Goal: Transaction & Acquisition: Purchase product/service

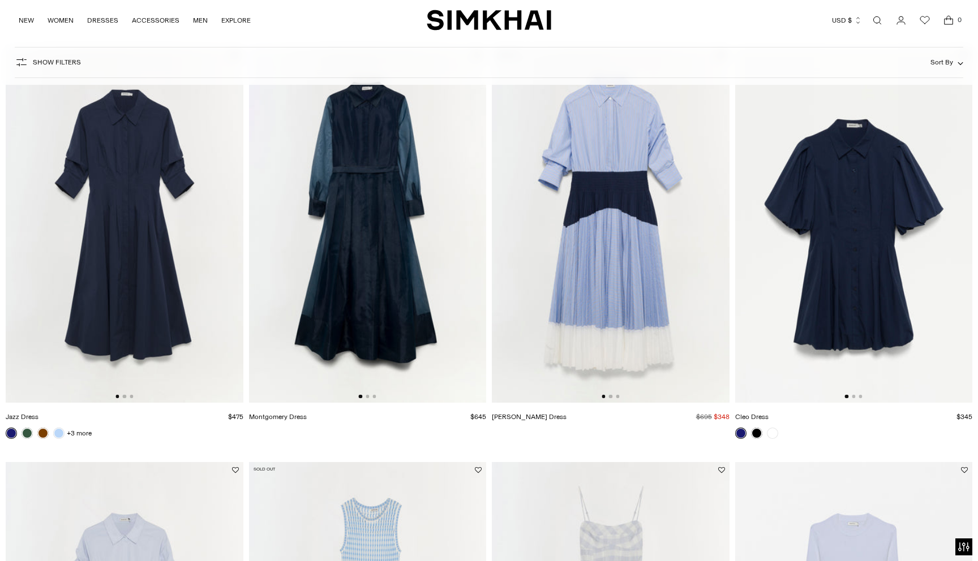
scroll to position [132, 0]
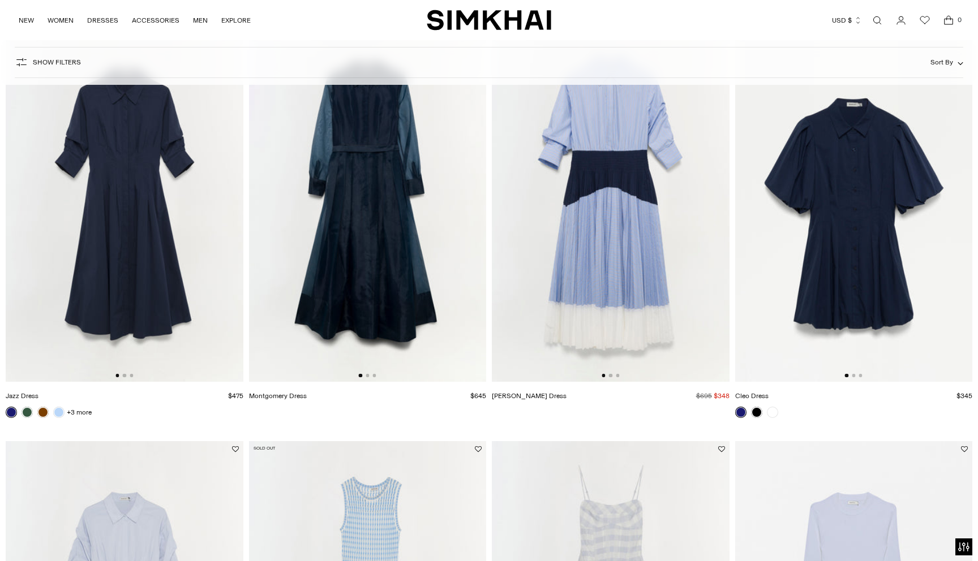
click at [872, 245] on img at bounding box center [854, 204] width 238 height 356
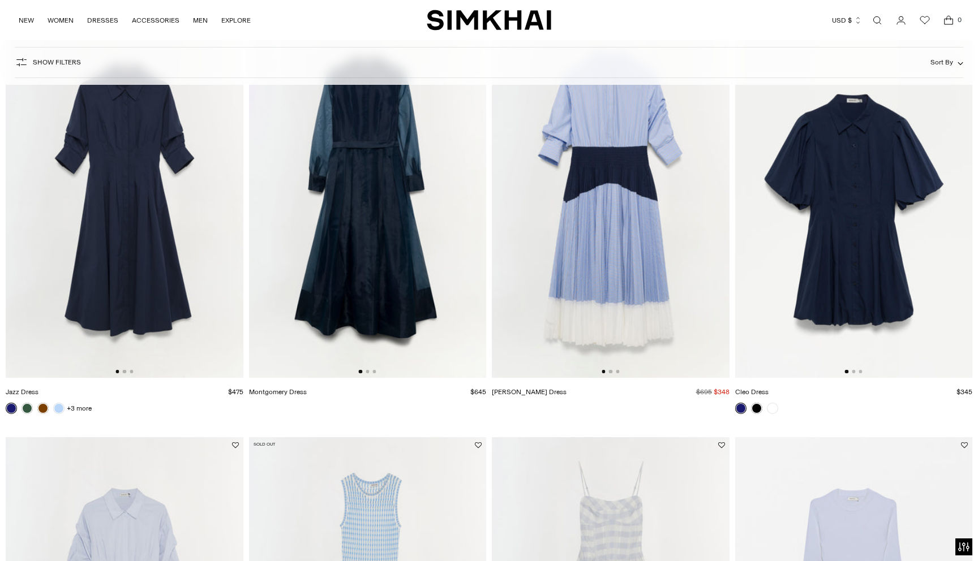
scroll to position [136, 0]
click at [56, 410] on link at bounding box center [58, 407] width 11 height 11
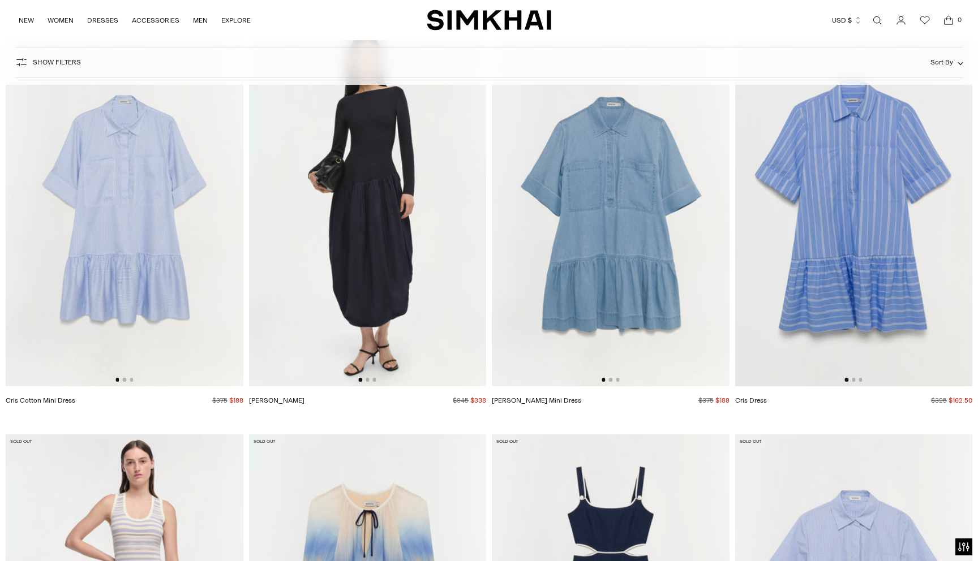
scroll to position [2626, 0]
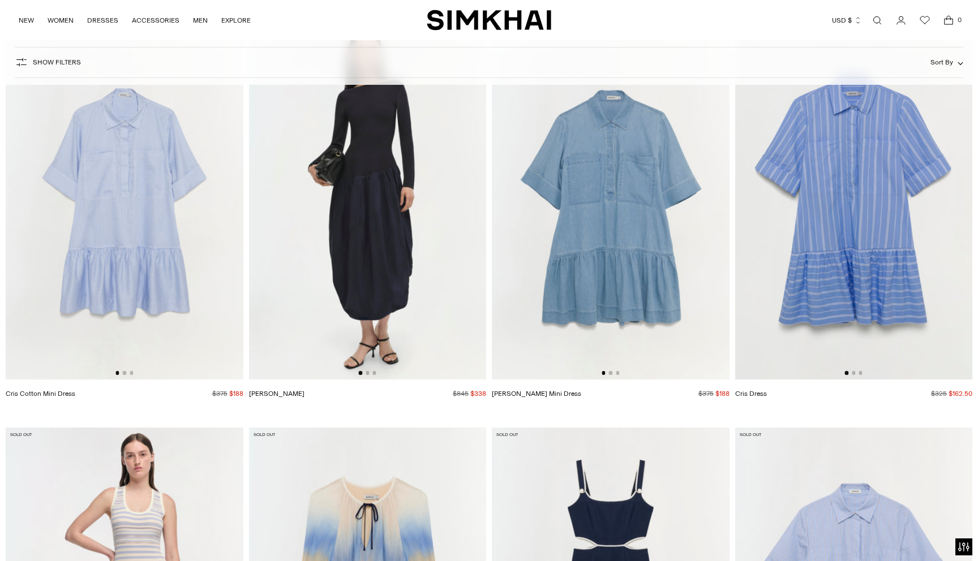
click at [620, 251] on img at bounding box center [611, 201] width 238 height 356
click at [97, 286] on img at bounding box center [125, 201] width 238 height 356
click at [806, 295] on img at bounding box center [854, 201] width 238 height 356
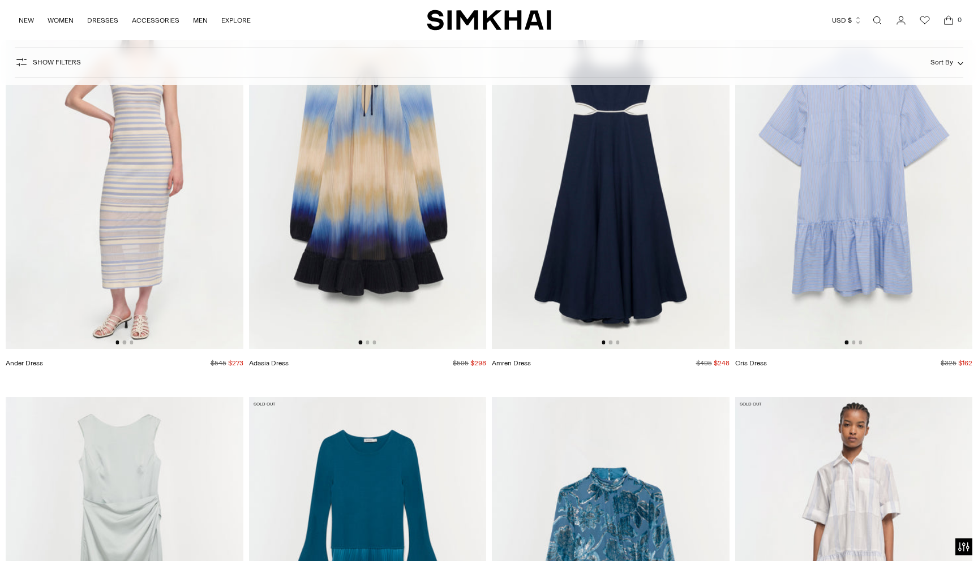
scroll to position [3062, 0]
click at [847, 228] on img at bounding box center [854, 170] width 238 height 356
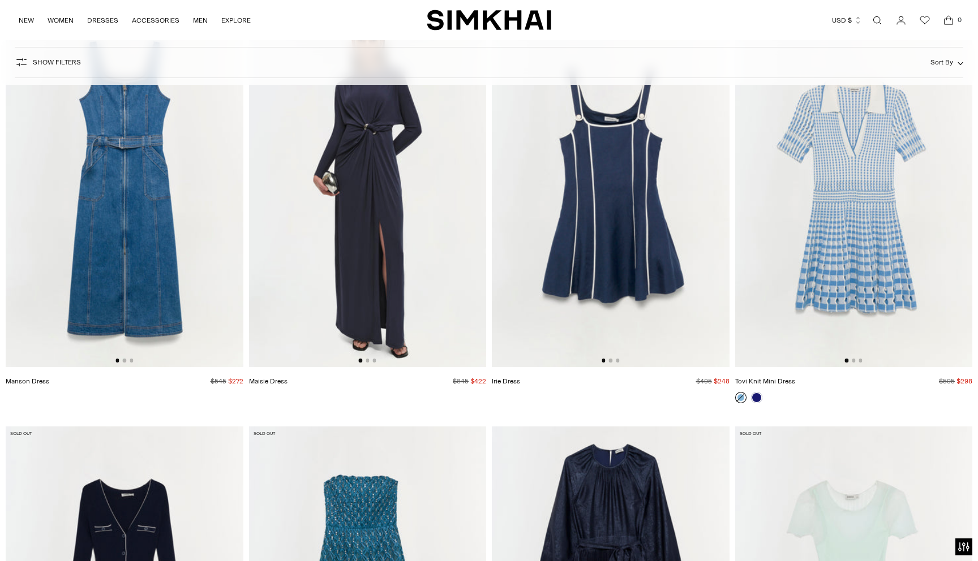
scroll to position [4671, 0]
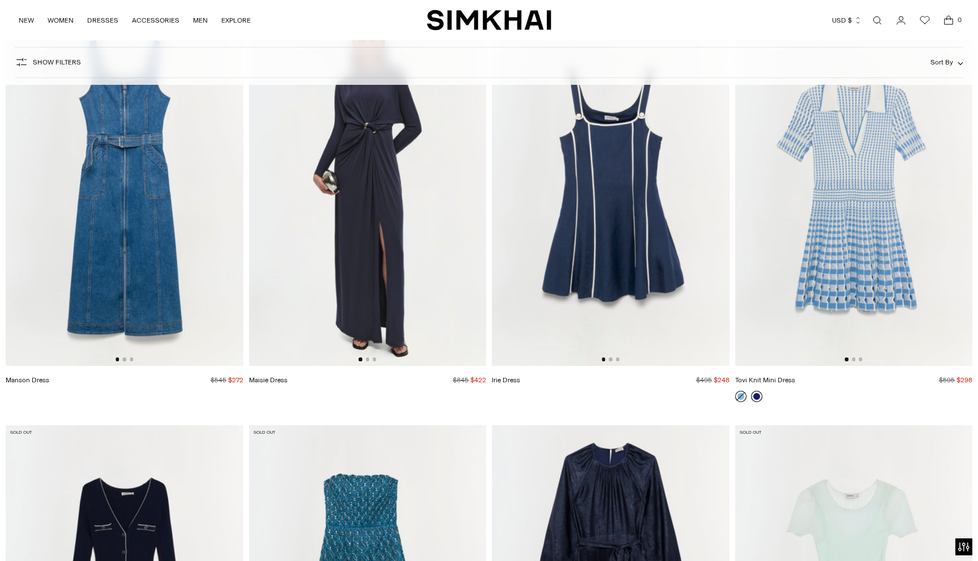
click at [756, 396] on link at bounding box center [756, 396] width 11 height 11
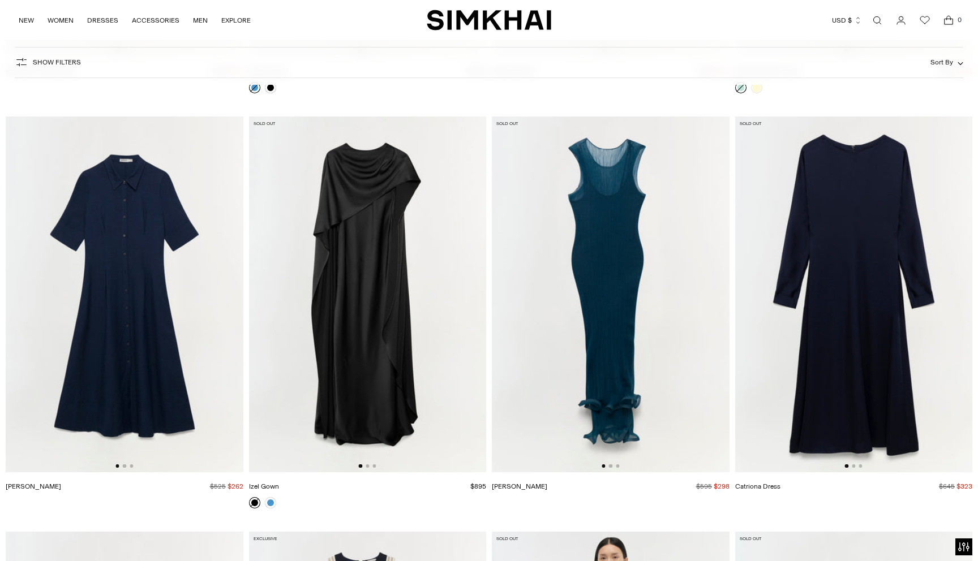
scroll to position [5399, 0]
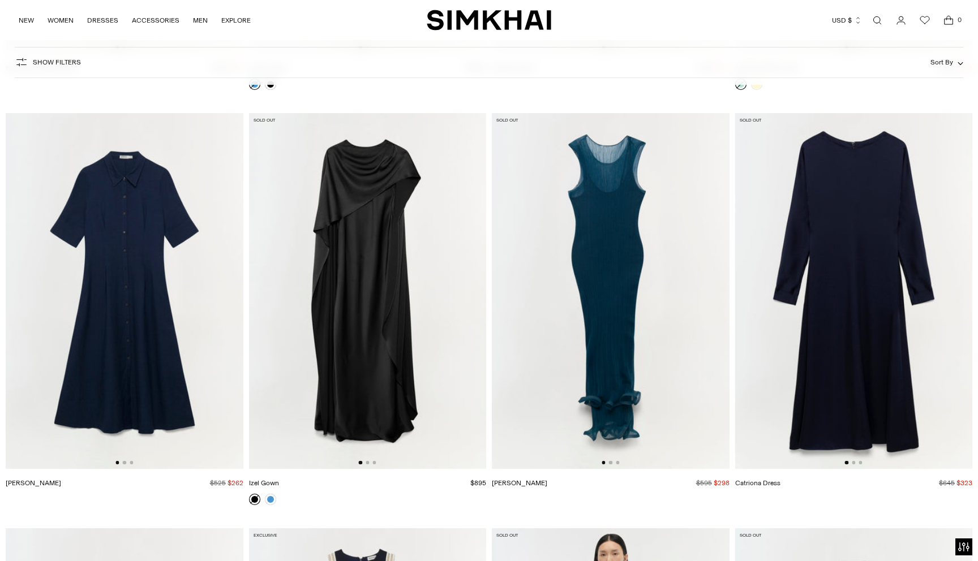
click at [148, 369] on img at bounding box center [125, 291] width 238 height 356
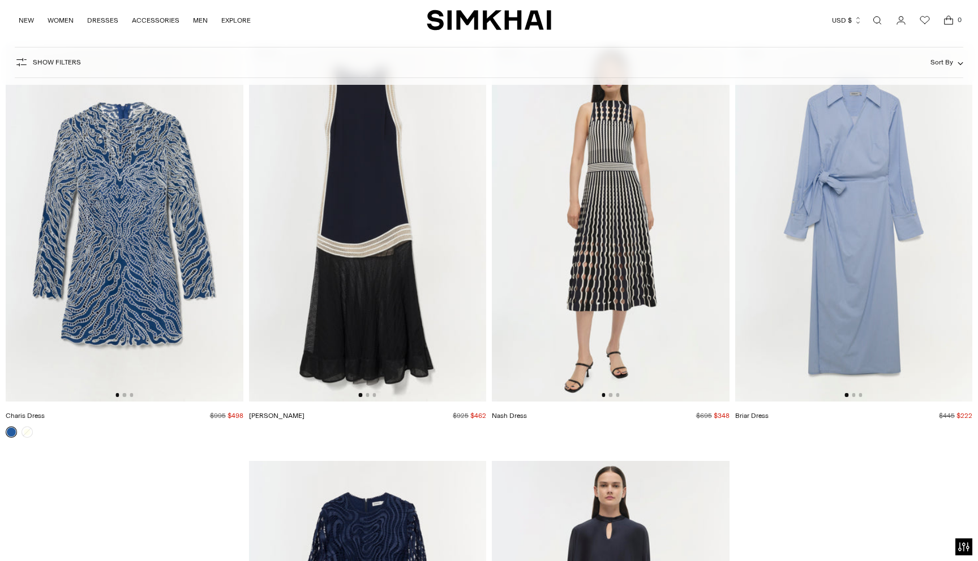
scroll to position [5823, 0]
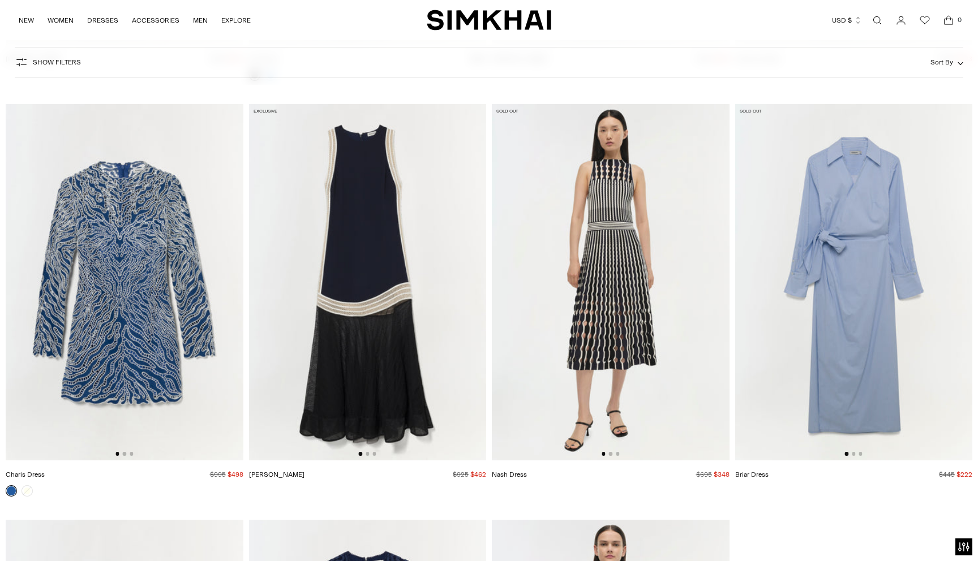
click at [872, 298] on img at bounding box center [854, 282] width 238 height 356
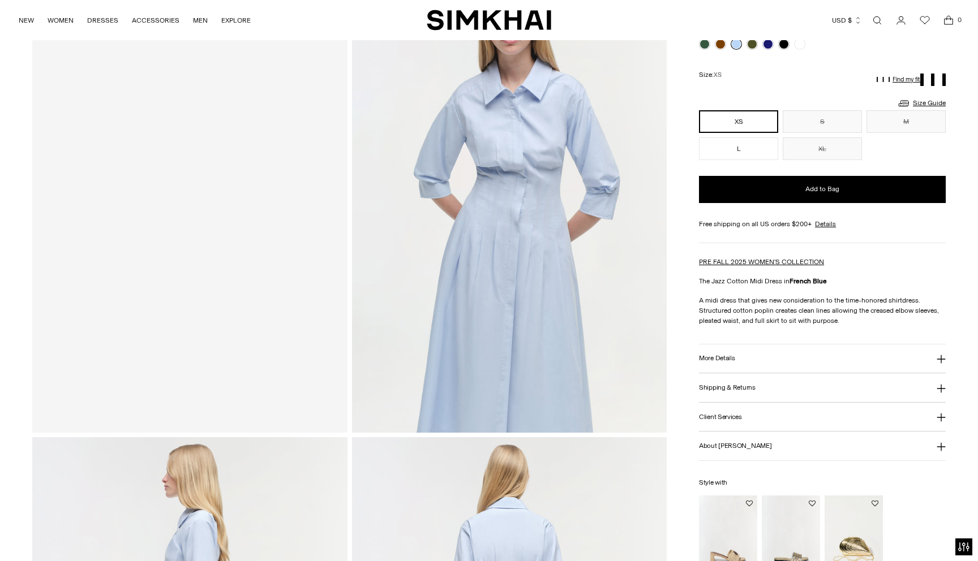
scroll to position [123, 0]
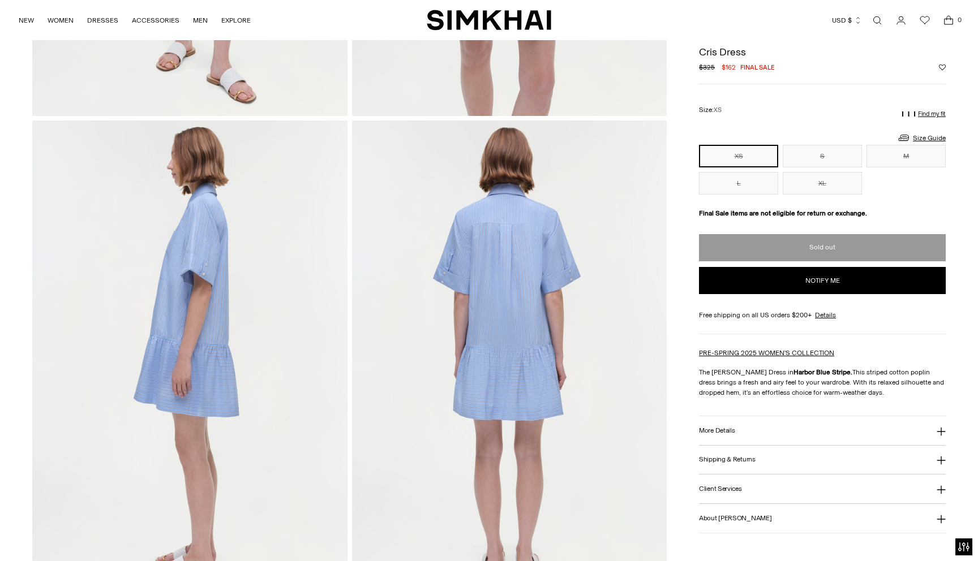
scroll to position [445, 0]
